Goal: Information Seeking & Learning: Check status

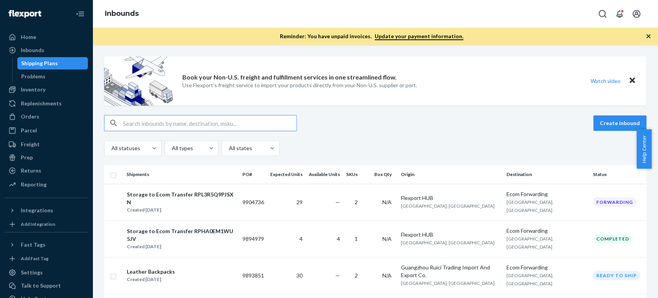
type input "7117"
paste input "Daily Gut Balance"
type input "Daily Gut Balance"
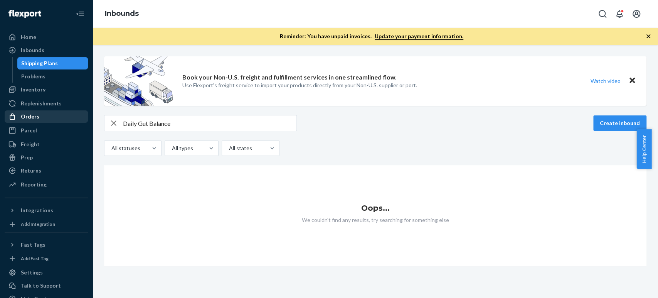
click at [27, 119] on div "Orders" at bounding box center [30, 117] width 19 height 8
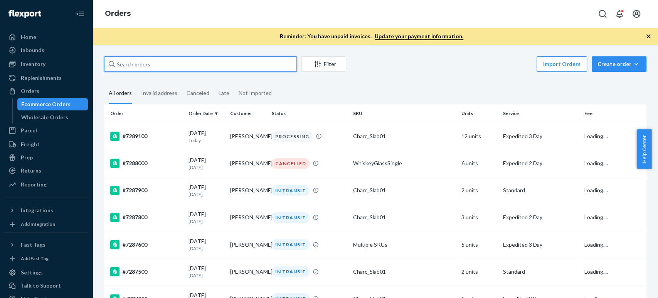
click at [160, 63] on input "text" at bounding box center [200, 63] width 193 height 15
paste input "Daily Gut Balance"
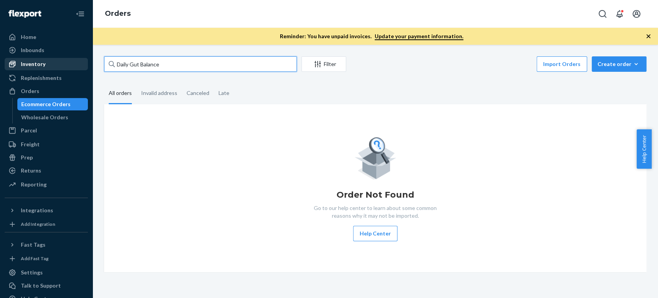
type input "Daily Gut Balance"
click at [25, 66] on div "Inventory" at bounding box center [33, 64] width 25 height 8
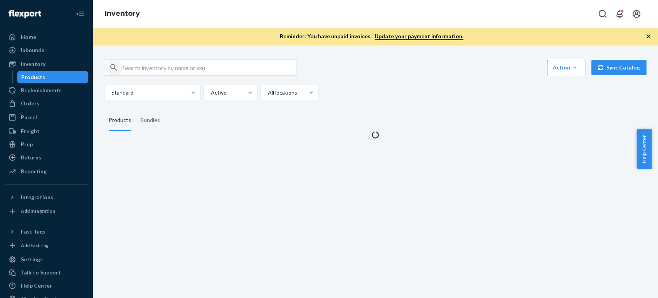
drag, startPoint x: 99, startPoint y: 66, endPoint x: 116, endPoint y: 65, distance: 16.6
click at [116, 65] on icon "button" at bounding box center [113, 67] width 9 height 15
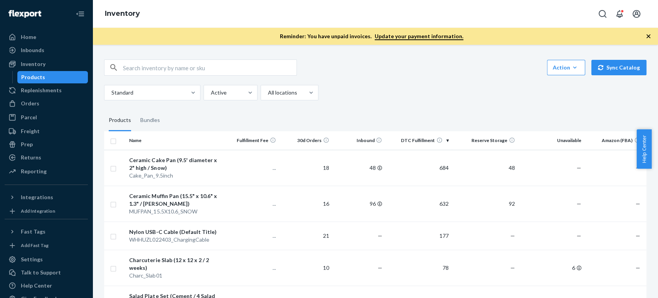
click at [123, 66] on input "text" at bounding box center [209, 67] width 173 height 15
paste input "Daily Gut Balance"
type input "Daily Gut Balance"
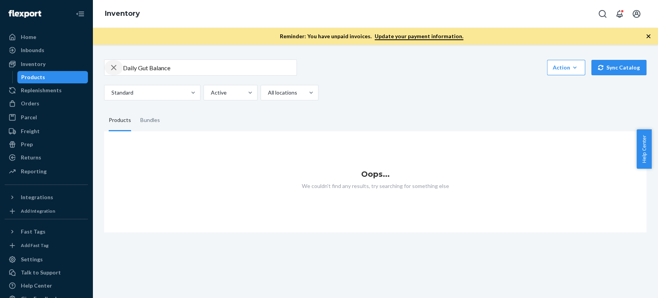
click at [113, 67] on icon "button" at bounding box center [113, 67] width 9 height 15
click at [131, 66] on input "text" at bounding box center [209, 67] width 173 height 15
paste input "Daily Gut Balance"
type input "Daily Gut Balance"
click at [111, 70] on icon "button" at bounding box center [113, 67] width 5 height 5
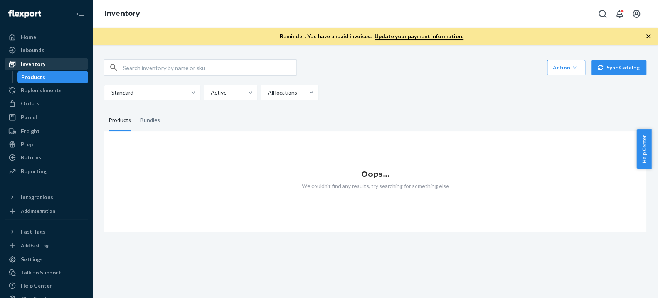
click at [37, 66] on div "Inventory" at bounding box center [33, 64] width 25 height 8
click at [32, 92] on div "Replenishments" at bounding box center [41, 90] width 41 height 8
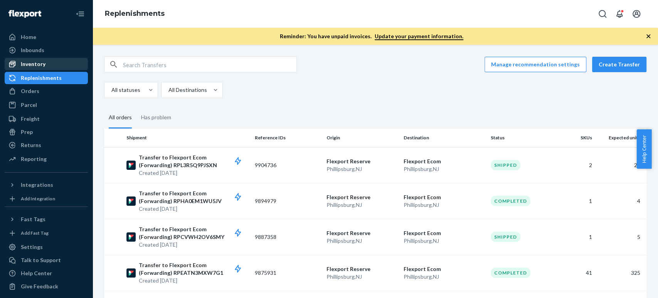
click at [34, 67] on div "Inventory" at bounding box center [33, 64] width 25 height 8
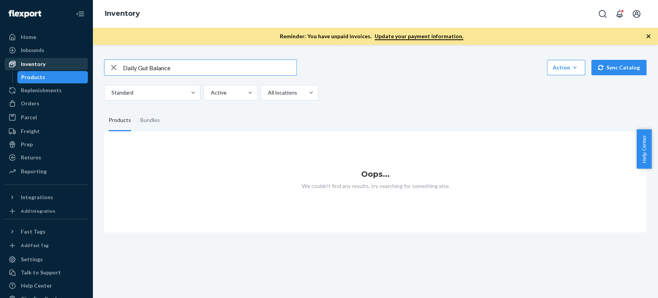
click at [39, 64] on div "Inventory" at bounding box center [33, 64] width 25 height 8
click at [177, 67] on input "Daily Gut Balance" at bounding box center [209, 67] width 173 height 15
click at [150, 111] on div "Bundles" at bounding box center [150, 120] width 20 height 22
click at [136, 109] on input "Bundles" at bounding box center [136, 109] width 0 height 0
click at [121, 118] on div "Products" at bounding box center [120, 120] width 22 height 22
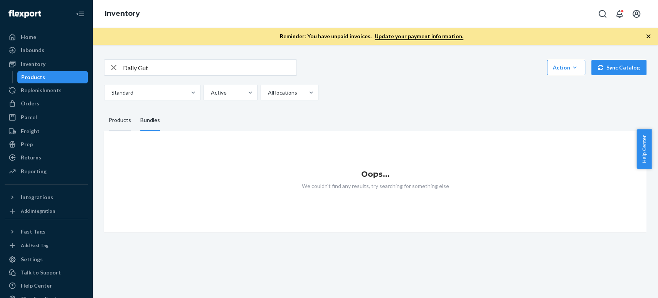
click at [104, 109] on input "Products" at bounding box center [104, 109] width 0 height 0
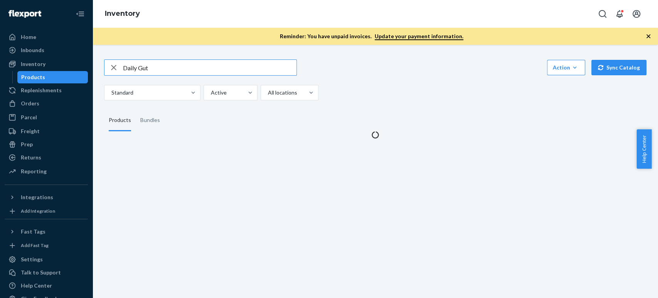
click at [159, 62] on input "Daily Gut" at bounding box center [209, 67] width 173 height 15
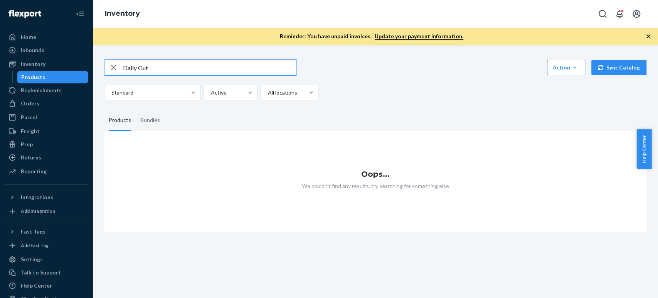
drag, startPoint x: 163, startPoint y: 67, endPoint x: 118, endPoint y: 67, distance: 44.7
click at [118, 67] on div "Daily Gut" at bounding box center [200, 67] width 192 height 15
paste input "Bodega Glass Set - The Essential Bodega Glass Se"
drag, startPoint x: 273, startPoint y: 66, endPoint x: 168, endPoint y: 72, distance: 105.0
click at [168, 72] on input "Bodega Glass Set - The Essential Bodega Glass Set" at bounding box center [209, 67] width 173 height 15
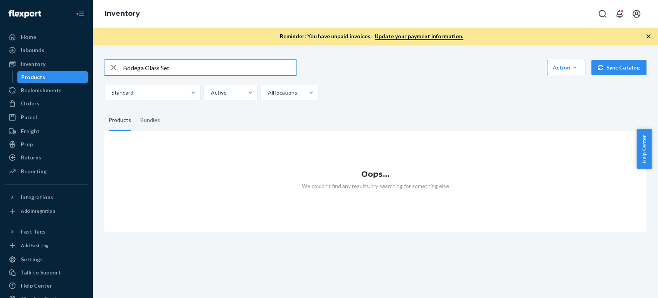
type input "Bodega Glass Set"
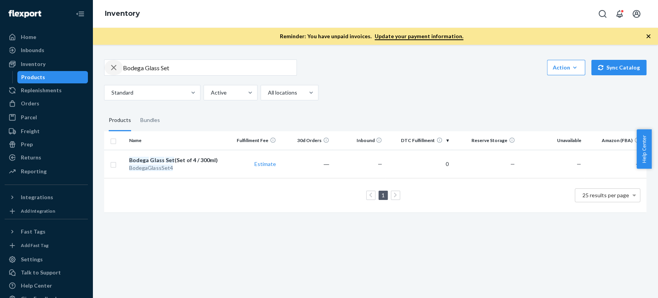
click at [111, 69] on icon "button" at bounding box center [113, 67] width 9 height 15
drag, startPoint x: 495, startPoint y: 257, endPoint x: 475, endPoint y: 240, distance: 26.0
click at [495, 256] on div "Action Create product Create bundle Bulk create products Bulk update products B…" at bounding box center [375, 171] width 565 height 253
